Goal: Task Accomplishment & Management: Complete application form

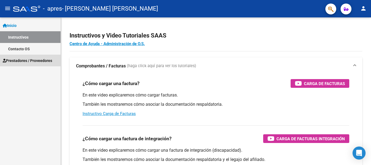
click at [41, 61] on span "Prestadores / Proveedores" at bounding box center [27, 61] width 49 height 6
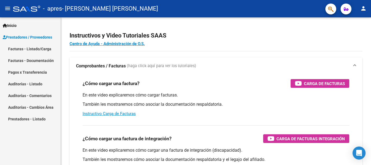
click at [35, 49] on link "Facturas - Listado/Carga" at bounding box center [30, 49] width 61 height 12
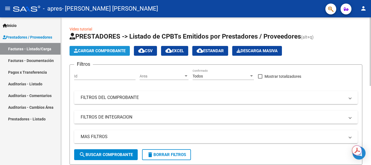
click at [105, 52] on span "Cargar Comprobante" at bounding box center [100, 50] width 52 height 5
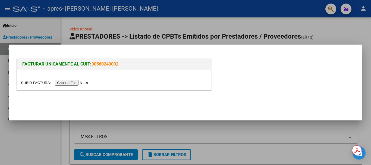
click at [77, 83] on input "file" at bounding box center [55, 83] width 69 height 6
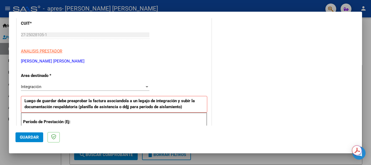
scroll to position [84, 0]
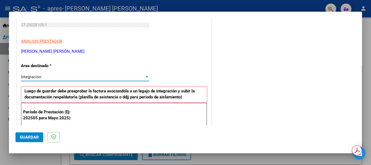
click at [145, 77] on div at bounding box center [146, 76] width 3 height 1
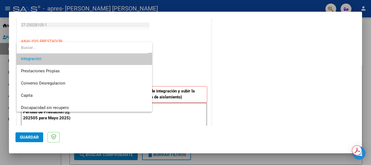
scroll to position [40, 0]
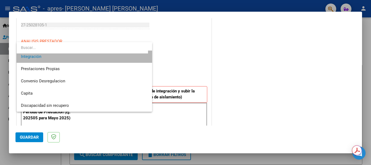
click at [133, 59] on span "Integración" at bounding box center [84, 56] width 127 height 12
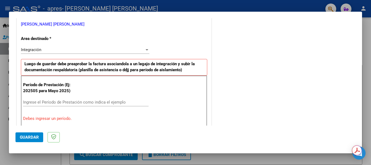
scroll to position [130, 0]
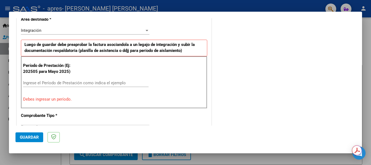
click at [83, 81] on input "Ingrese el Período de Prestación como indica el ejemplo" at bounding box center [85, 82] width 125 height 5
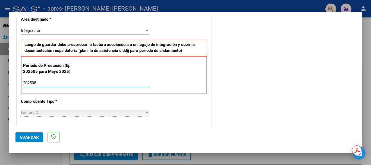
type input "202508"
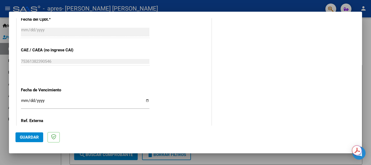
scroll to position [327, 0]
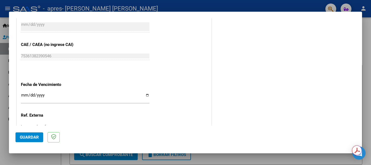
click at [54, 98] on input "Ingresar la fecha" at bounding box center [85, 97] width 128 height 9
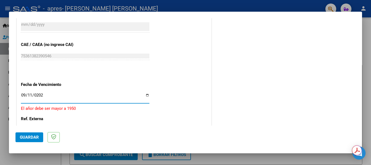
type input "[DATE]"
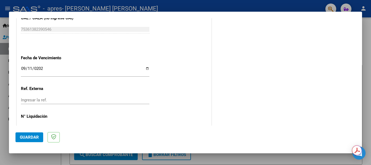
scroll to position [370, 0]
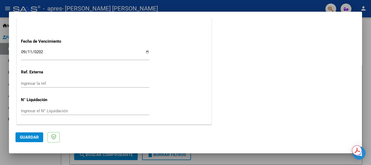
click at [27, 135] on span "Guardar" at bounding box center [29, 137] width 19 height 5
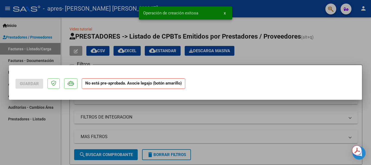
scroll to position [0, 0]
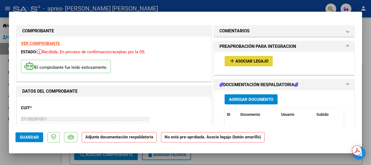
click at [248, 59] on span "Asociar Legajo" at bounding box center [251, 61] width 33 height 5
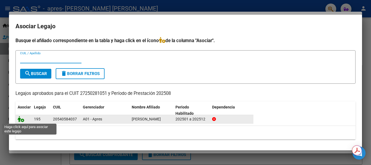
click at [21, 121] on icon at bounding box center [21, 119] width 7 height 6
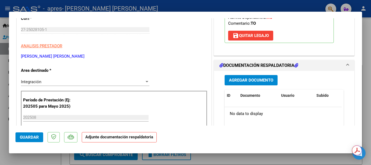
scroll to position [97, 0]
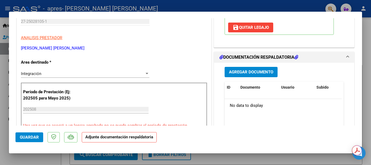
click at [242, 73] on span "Agregar Documento" at bounding box center [251, 72] width 44 height 5
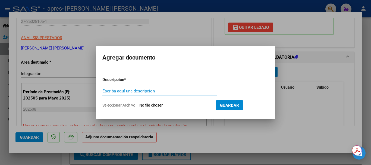
click at [162, 90] on input "Escriba aquí una descripcion" at bounding box center [159, 90] width 114 height 5
type input "Planilla de asistencia [DATE]"
click at [118, 106] on span "Seleccionar Archivo" at bounding box center [118, 105] width 33 height 4
click at [139, 106] on input "Seleccionar Archivo" at bounding box center [175, 105] width 72 height 5
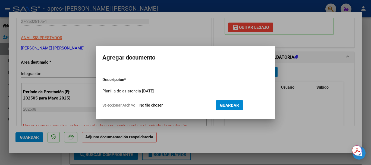
type input "C:\fakepath\Asistencia [PERSON_NAME] [DATE].pdf"
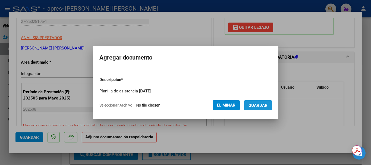
click at [260, 108] on button "Guardar" at bounding box center [258, 105] width 28 height 10
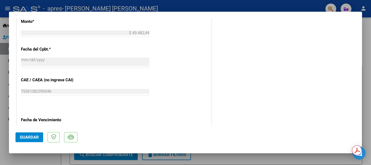
scroll to position [378, 0]
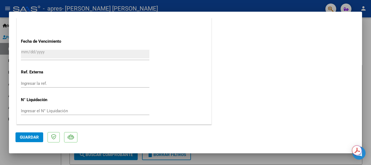
click at [38, 138] on span "Guardar" at bounding box center [29, 137] width 19 height 5
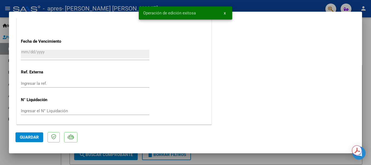
click at [224, 14] on span "x" at bounding box center [225, 13] width 2 height 5
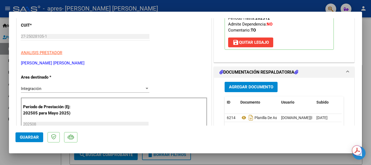
scroll to position [5, 0]
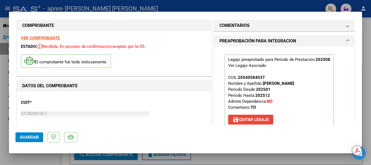
click at [267, 12] on mat-dialog-container "COMPROBANTE VER COMPROBANTE ESTADO: Recibida. En proceso de confirmacion/acepta…" at bounding box center [185, 82] width 353 height 141
click at [265, 8] on div at bounding box center [185, 82] width 371 height 165
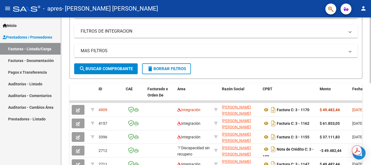
click at [366, 79] on div "Video tutorial PRESTADORES -> Listado de CPBTs Emitidos por Prestadores / Prove…" at bounding box center [216, 95] width 311 height 326
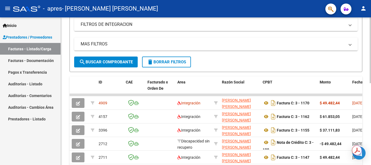
click at [365, 76] on div "Video tutorial PRESTADORES -> Listado de CPBTs Emitidos por Prestadores / Prove…" at bounding box center [216, 88] width 310 height 326
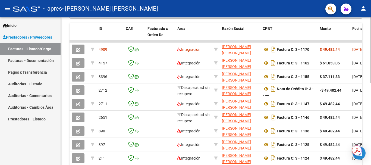
click at [370, 138] on div at bounding box center [369, 117] width 1 height 66
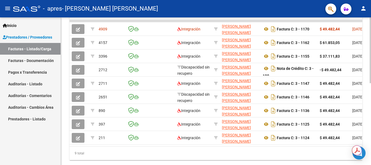
click at [370, 145] on html "menu - apres - [PERSON_NAME] [PERSON_NAME] person Inicio Instructivos Contacto …" at bounding box center [185, 82] width 371 height 165
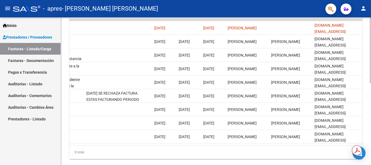
scroll to position [0, 851]
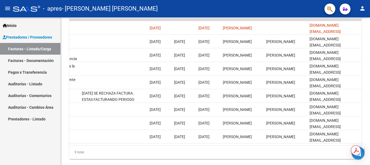
click at [364, 147] on div "Obtén resúmenes e información clave con el Asistente de IA con tecnología de Ad…" at bounding box center [360, 150] width 19 height 10
